Goal: Information Seeking & Learning: Learn about a topic

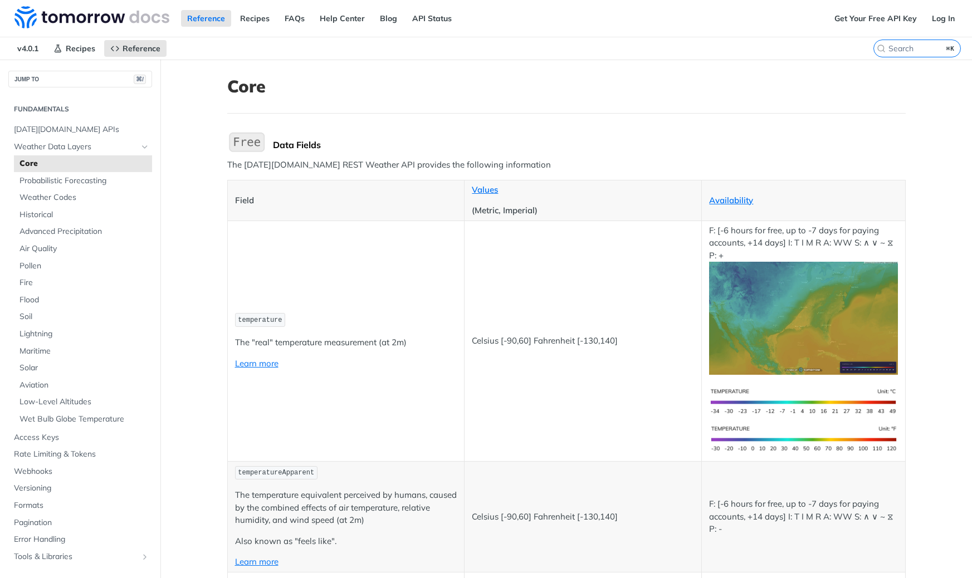
click at [86, 16] on img at bounding box center [91, 17] width 155 height 22
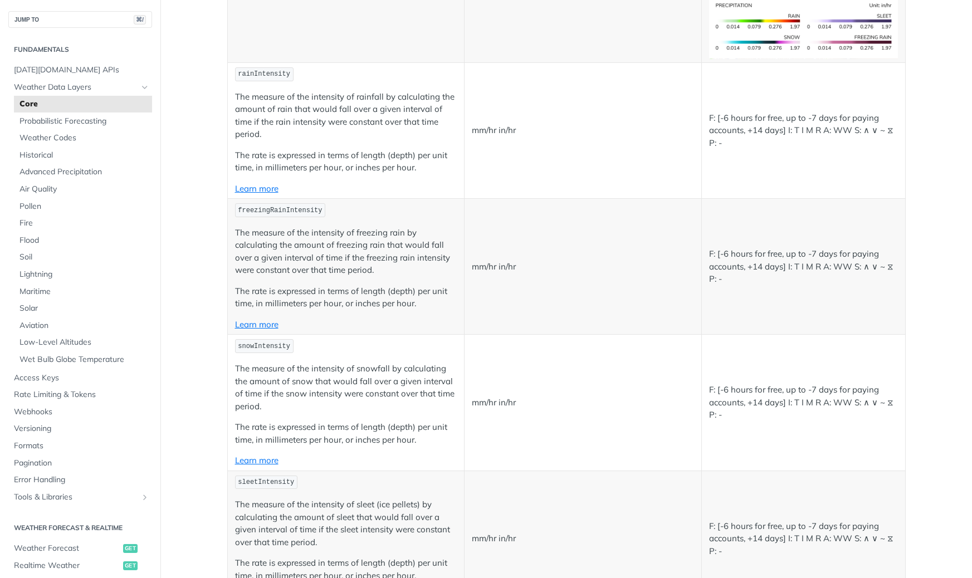
scroll to position [2245, 0]
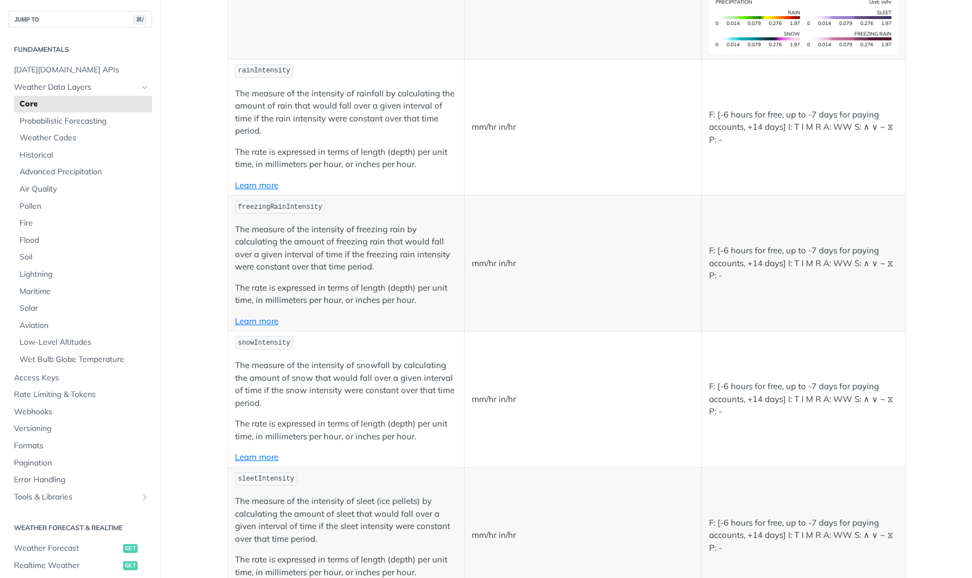
click at [270, 378] on p "The measure of the intensity of snowfall by calculating the amount of snow that…" at bounding box center [346, 384] width 222 height 50
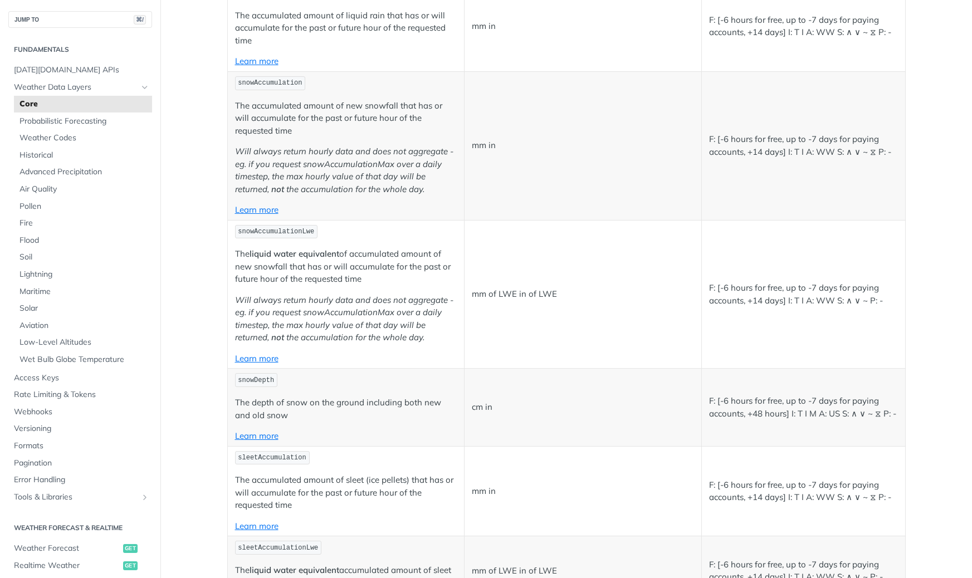
scroll to position [3094, 0]
click at [261, 435] on link "Learn more" at bounding box center [256, 435] width 43 height 11
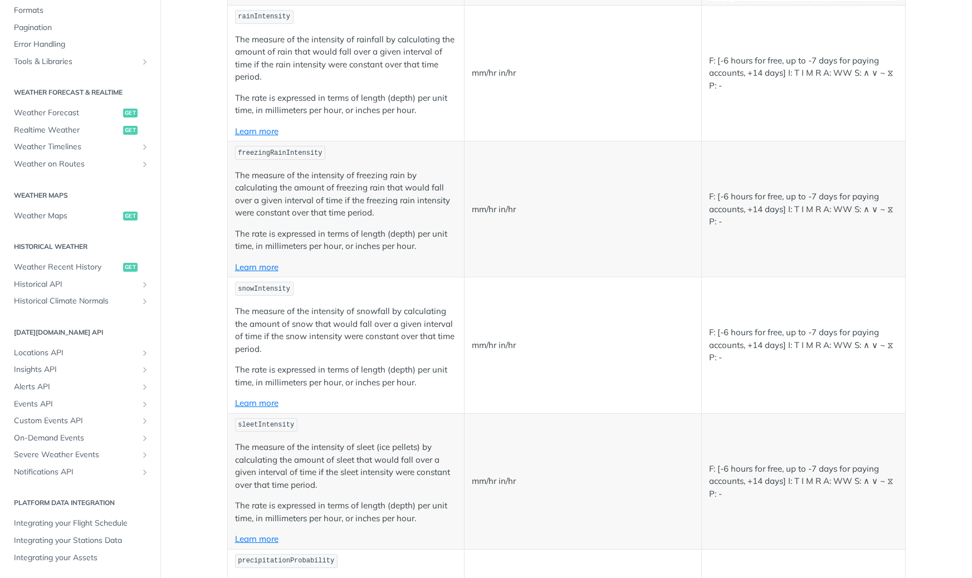
scroll to position [3185, 0]
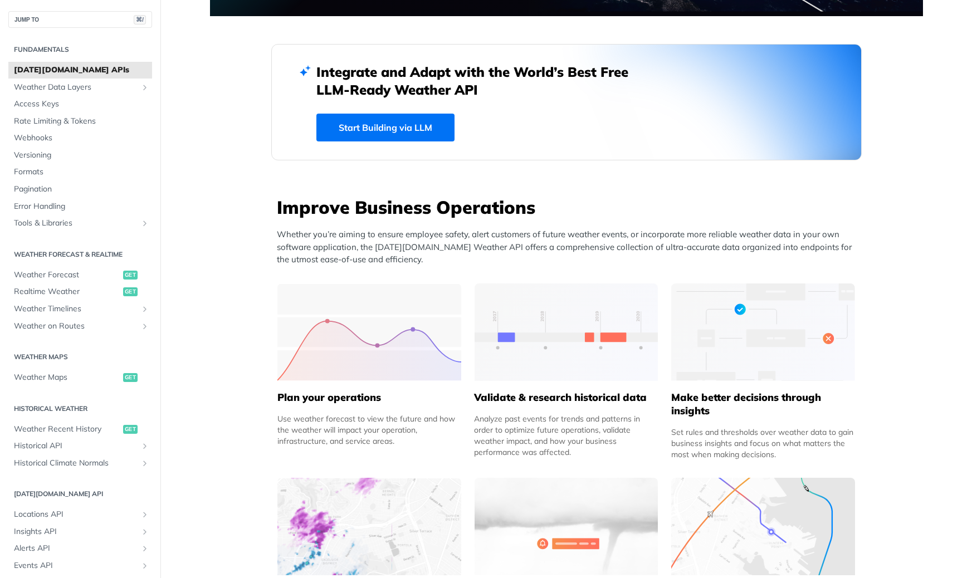
scroll to position [268, 0]
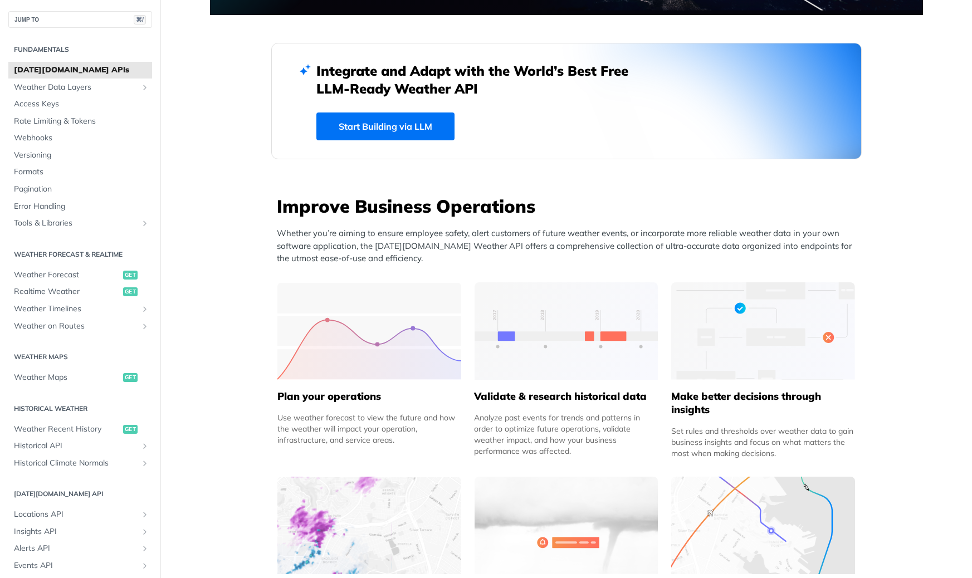
click at [400, 128] on link "Start Building via LLM" at bounding box center [385, 126] width 138 height 28
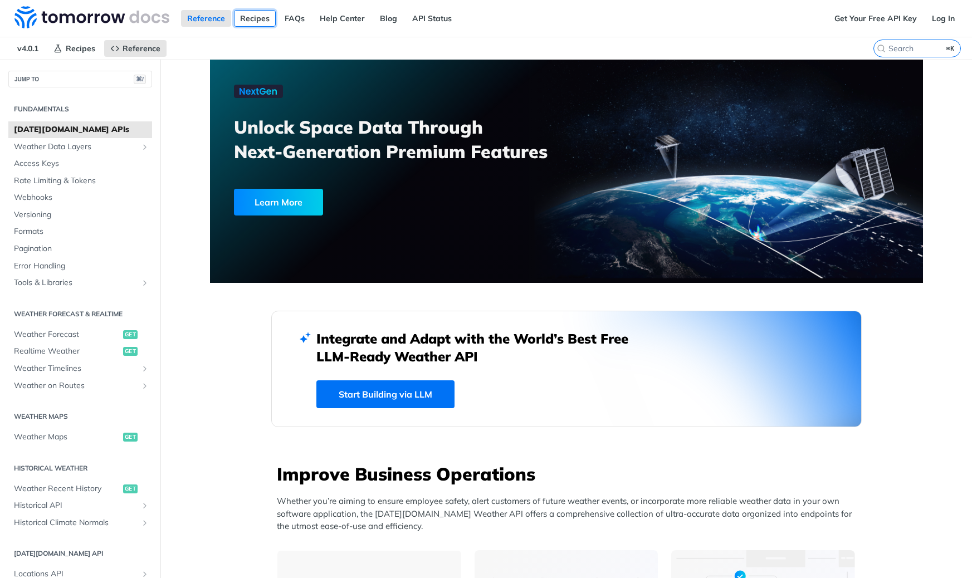
click at [248, 22] on link "Recipes" at bounding box center [255, 18] width 42 height 17
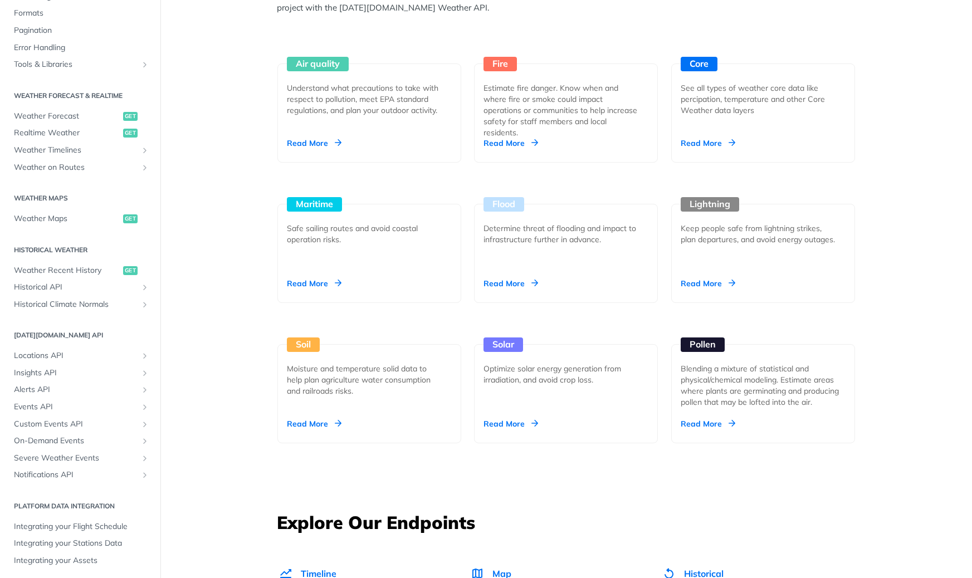
scroll to position [1044, 0]
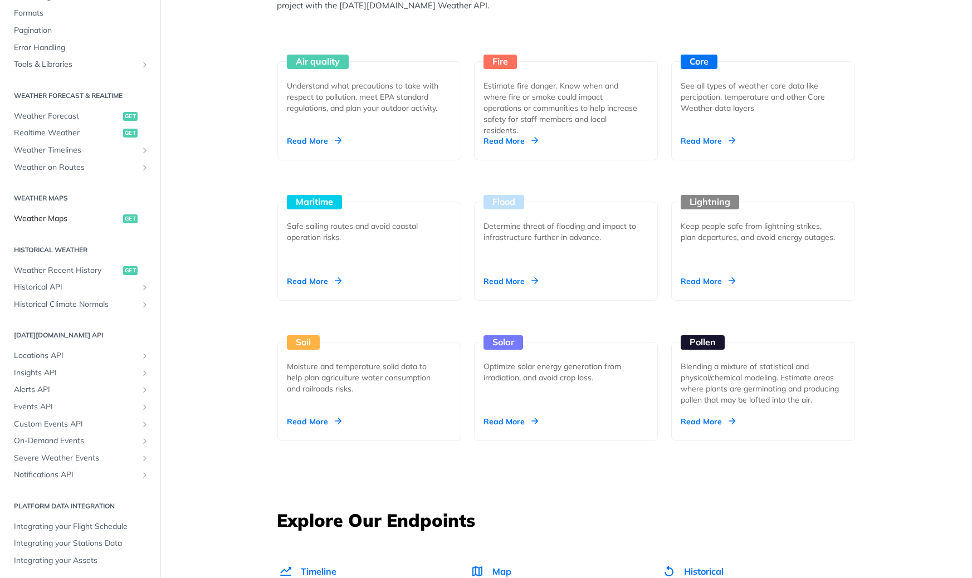
click at [76, 219] on span "Weather Maps" at bounding box center [67, 218] width 106 height 11
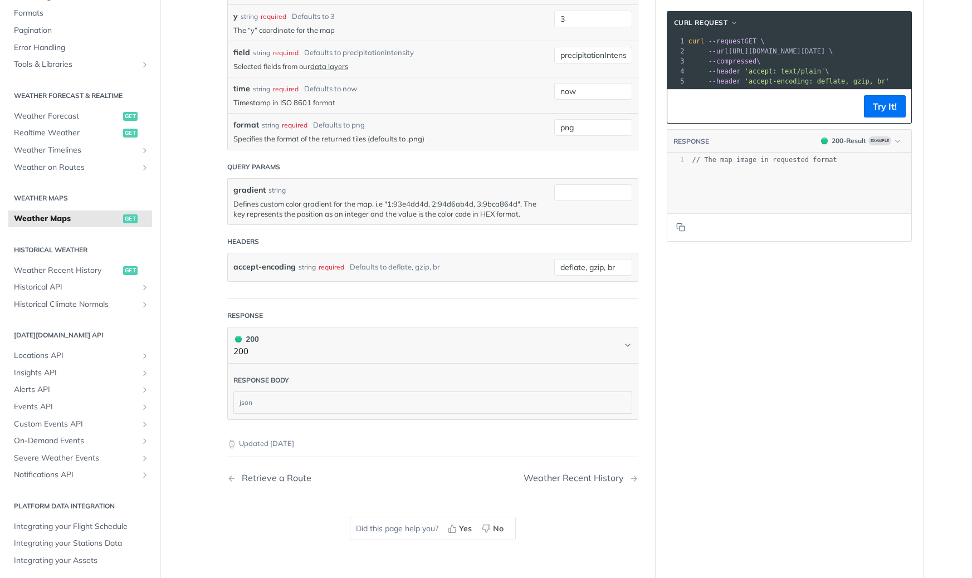
scroll to position [1123, 0]
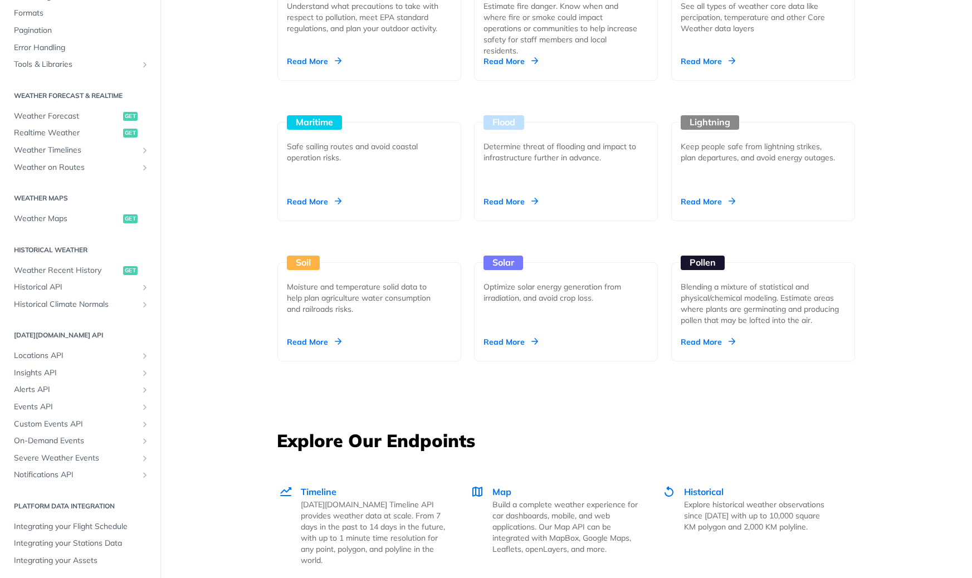
scroll to position [947, 0]
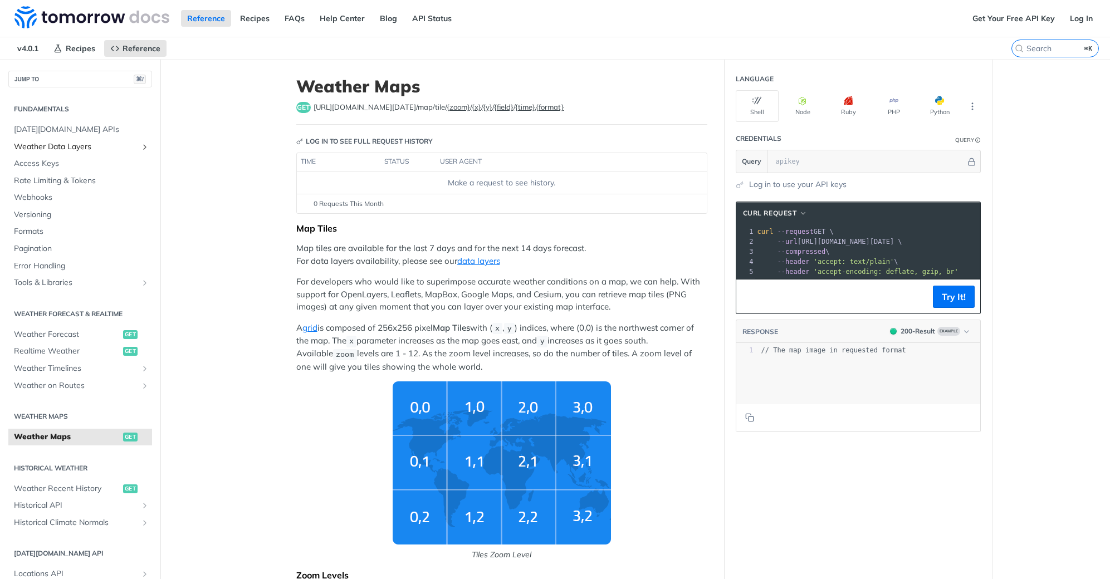
click at [102, 144] on span "Weather Data Layers" at bounding box center [76, 146] width 124 height 11
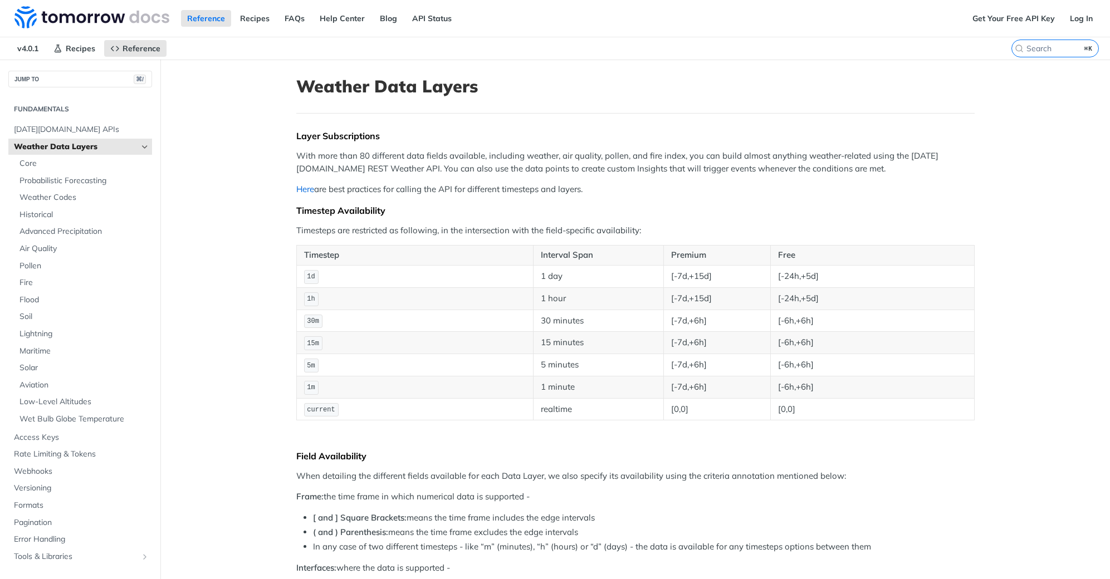
click at [302, 193] on link "Here" at bounding box center [305, 189] width 18 height 11
click at [56, 166] on span "Core" at bounding box center [84, 163] width 130 height 11
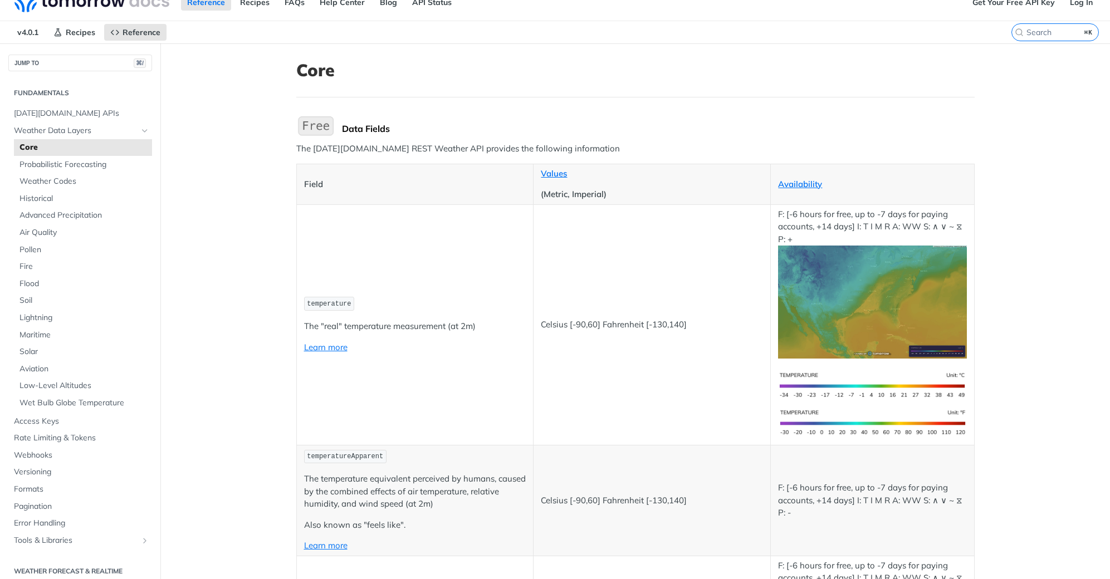
scroll to position [18, 0]
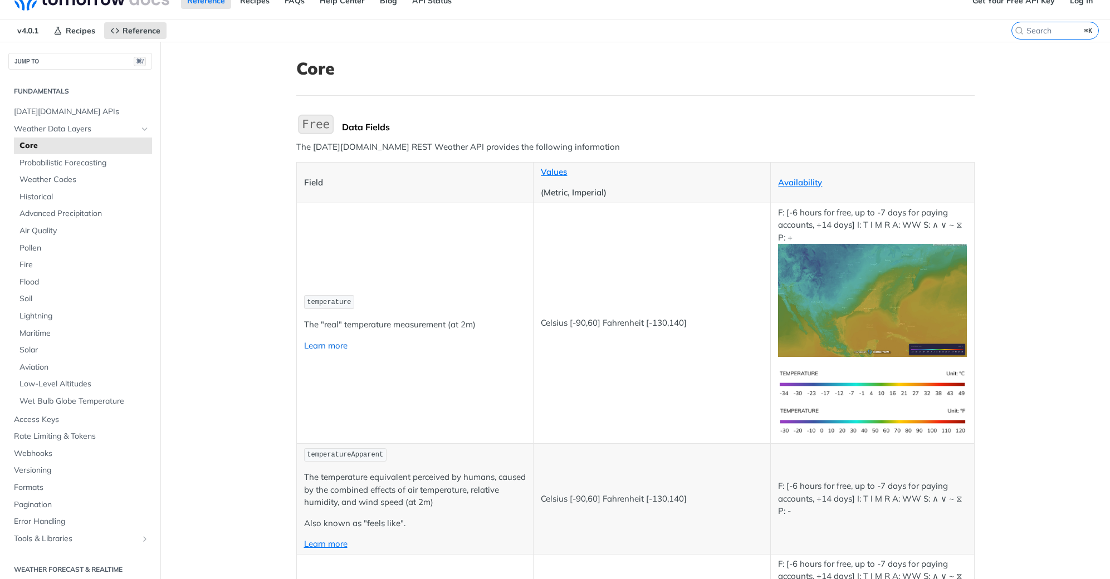
click at [314, 347] on link "Learn more" at bounding box center [325, 345] width 43 height 11
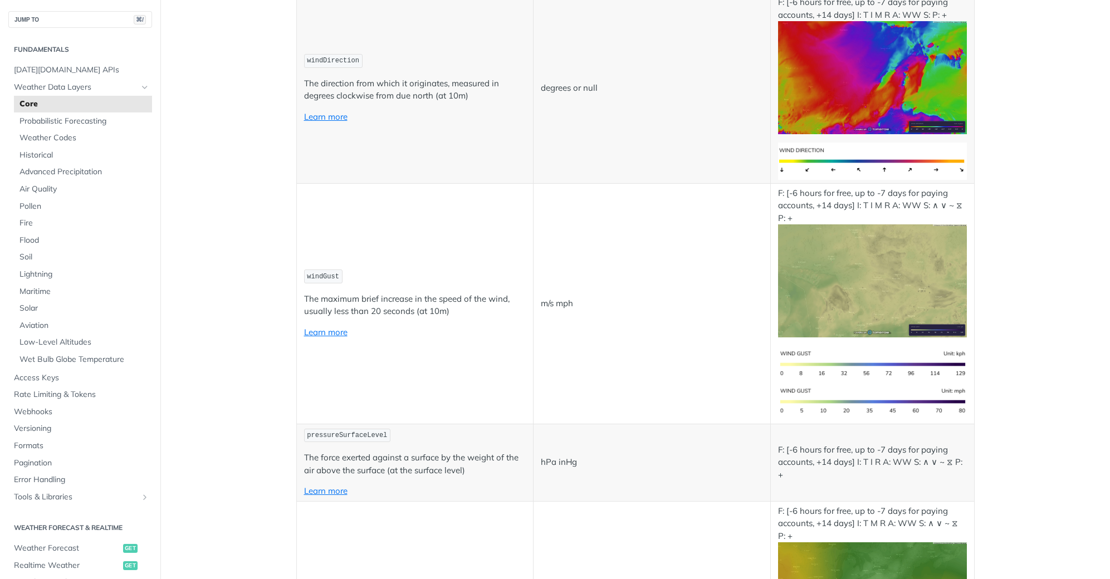
scroll to position [1581, 0]
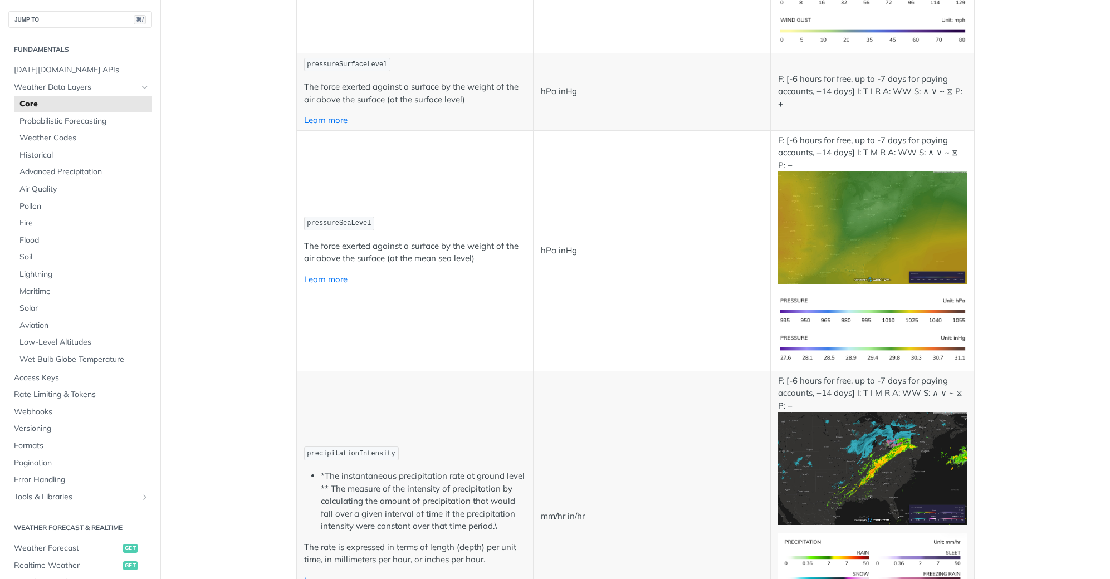
click at [874, 273] on img "Expand image" at bounding box center [872, 228] width 188 height 113
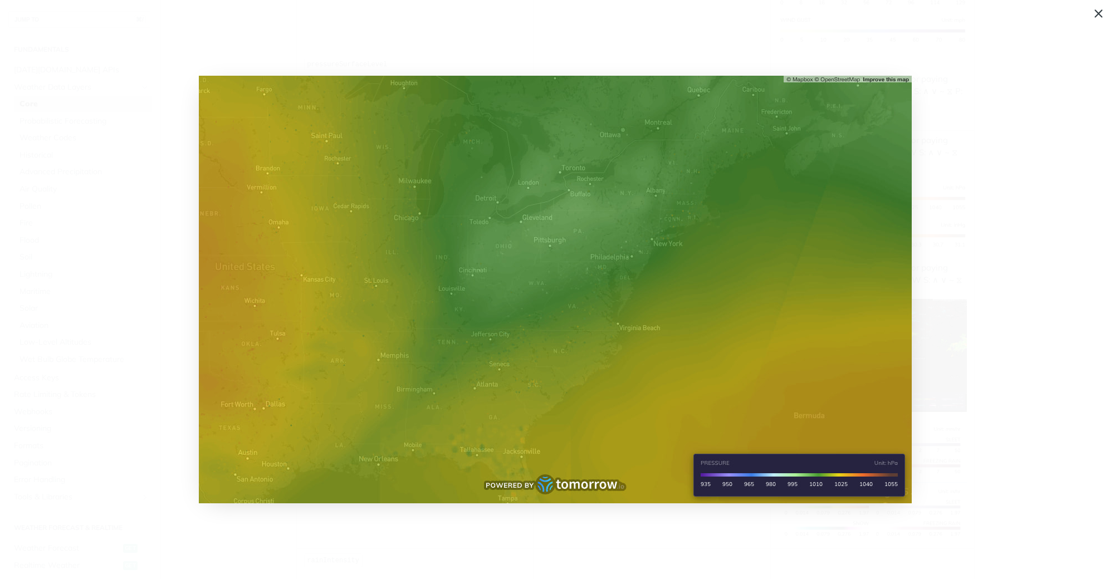
click at [971, 313] on span "Collapse image" at bounding box center [555, 289] width 1110 height 579
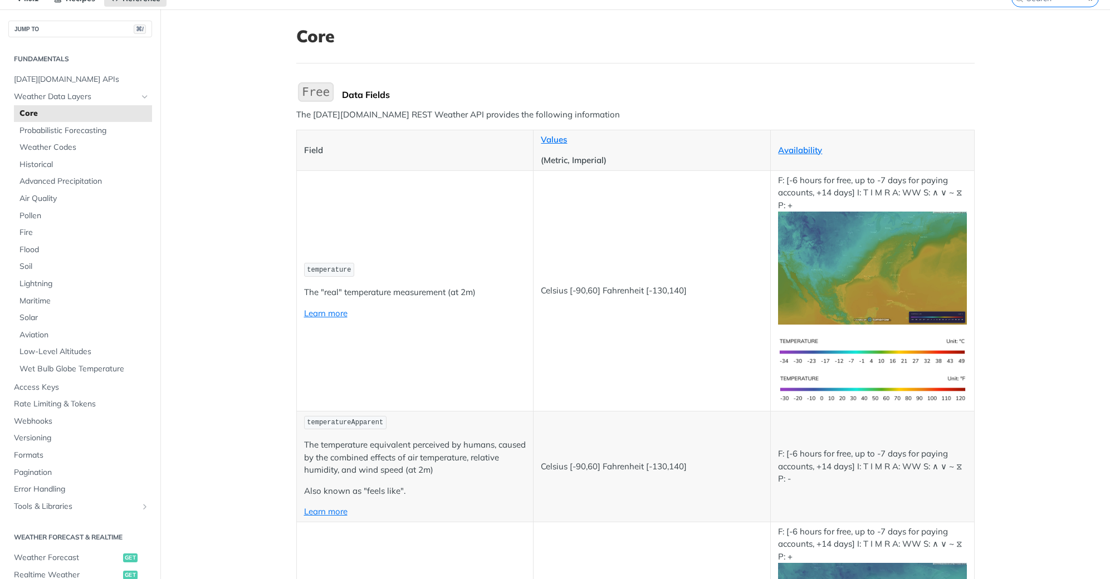
scroll to position [0, 0]
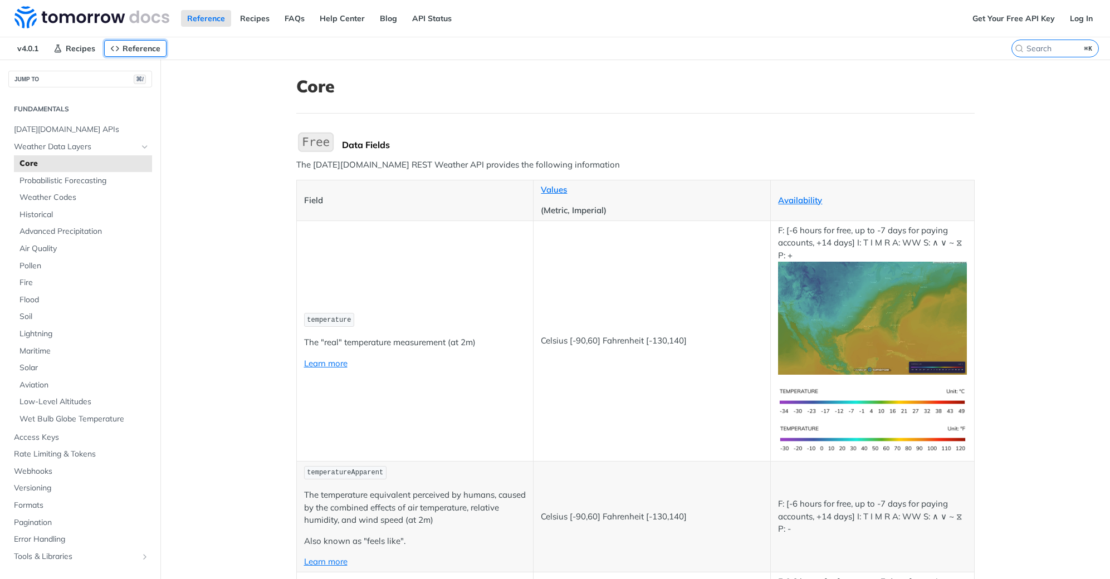
click at [145, 53] on span "Reference" at bounding box center [142, 48] width 38 height 10
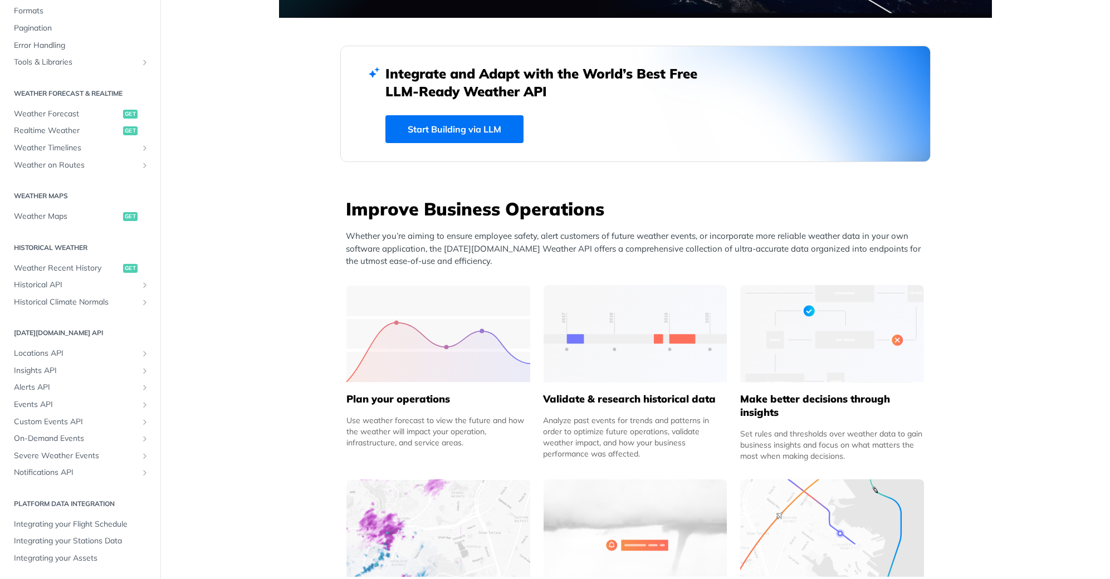
scroll to position [401, 0]
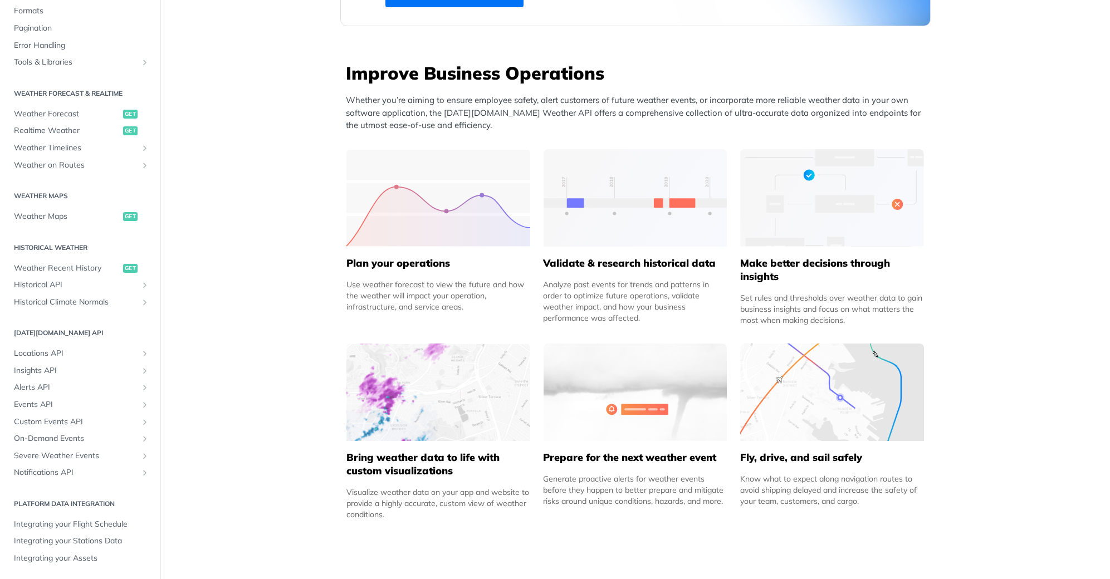
click at [441, 475] on h5 "Bring weather data to life with custom visualizations" at bounding box center [438, 464] width 184 height 27
click at [402, 499] on div "Visualize weather data on your app and website to provide a highly accurate, cu…" at bounding box center [438, 503] width 184 height 33
click at [404, 390] on img at bounding box center [438, 392] width 184 height 97
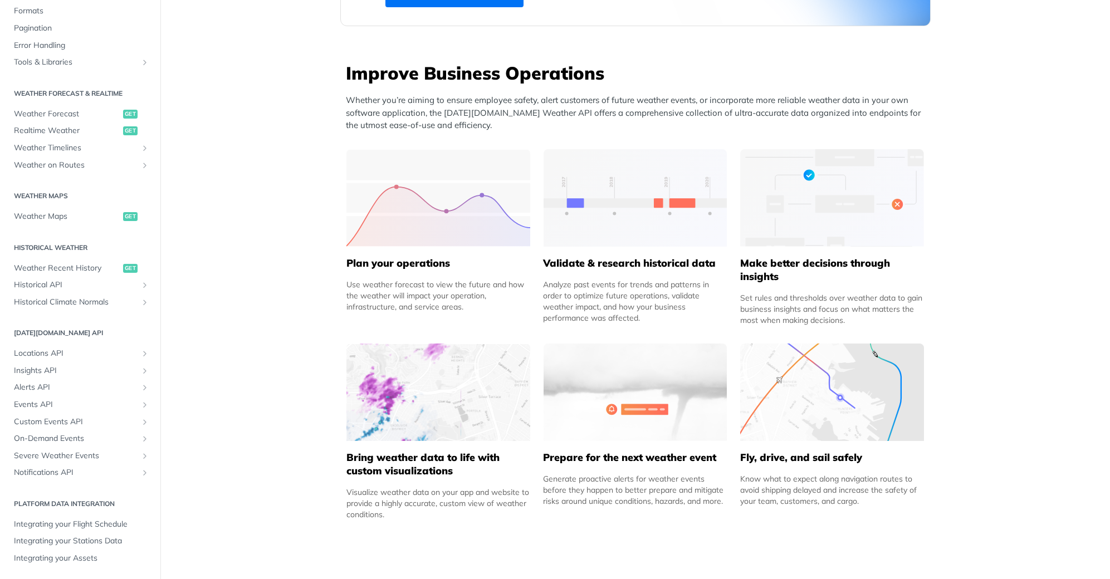
click at [404, 390] on img at bounding box center [438, 392] width 184 height 97
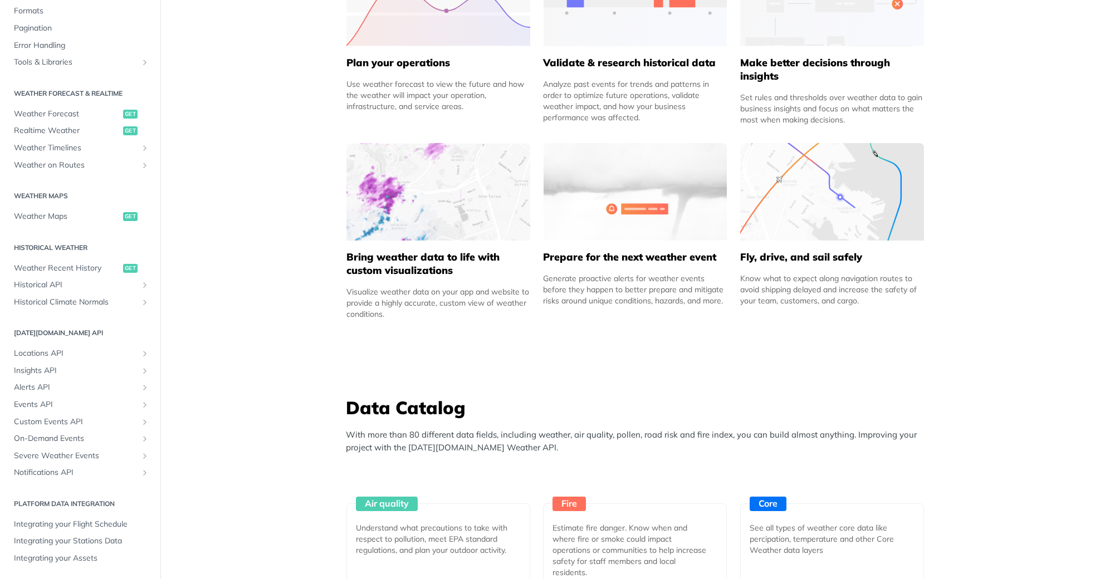
scroll to position [802, 0]
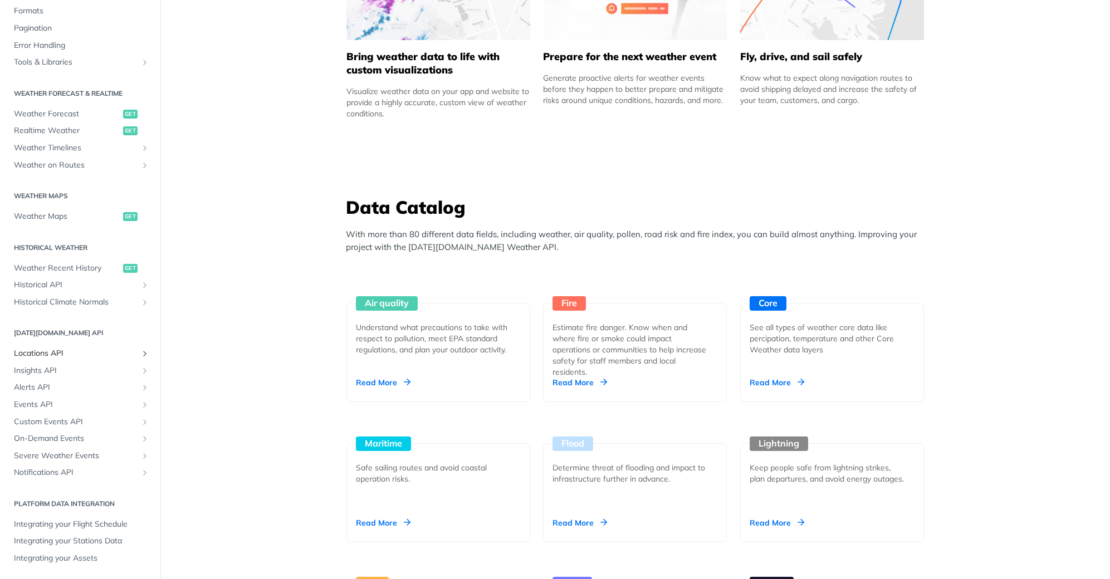
click at [57, 352] on span "Locations API" at bounding box center [76, 353] width 124 height 11
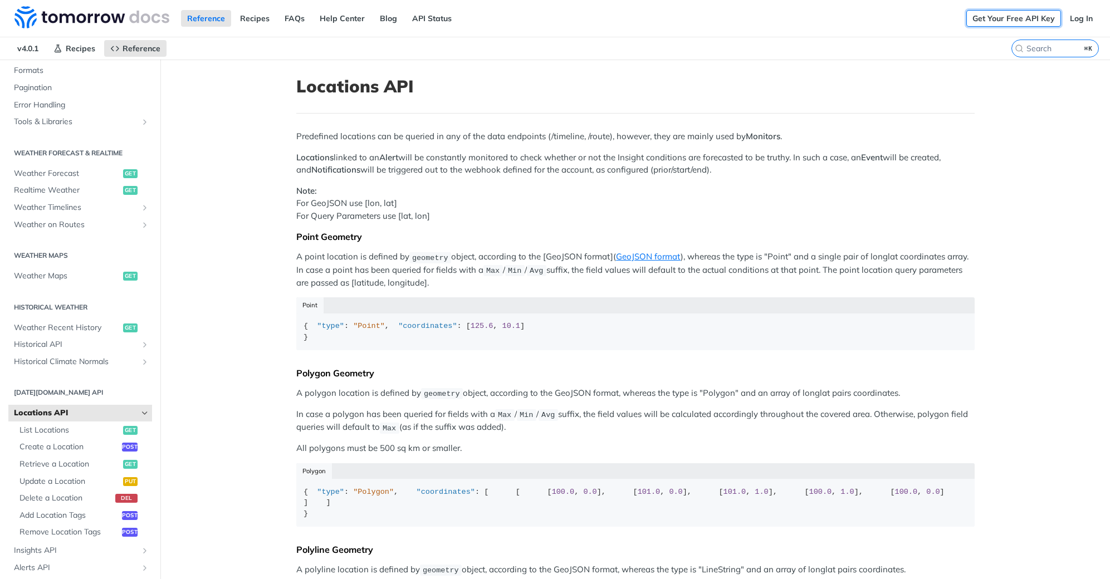
click at [971, 23] on link "Get Your Free API Key" at bounding box center [1013, 18] width 95 height 17
click at [971, 23] on link "Log In" at bounding box center [1081, 18] width 35 height 17
